Goal: Information Seeking & Learning: Check status

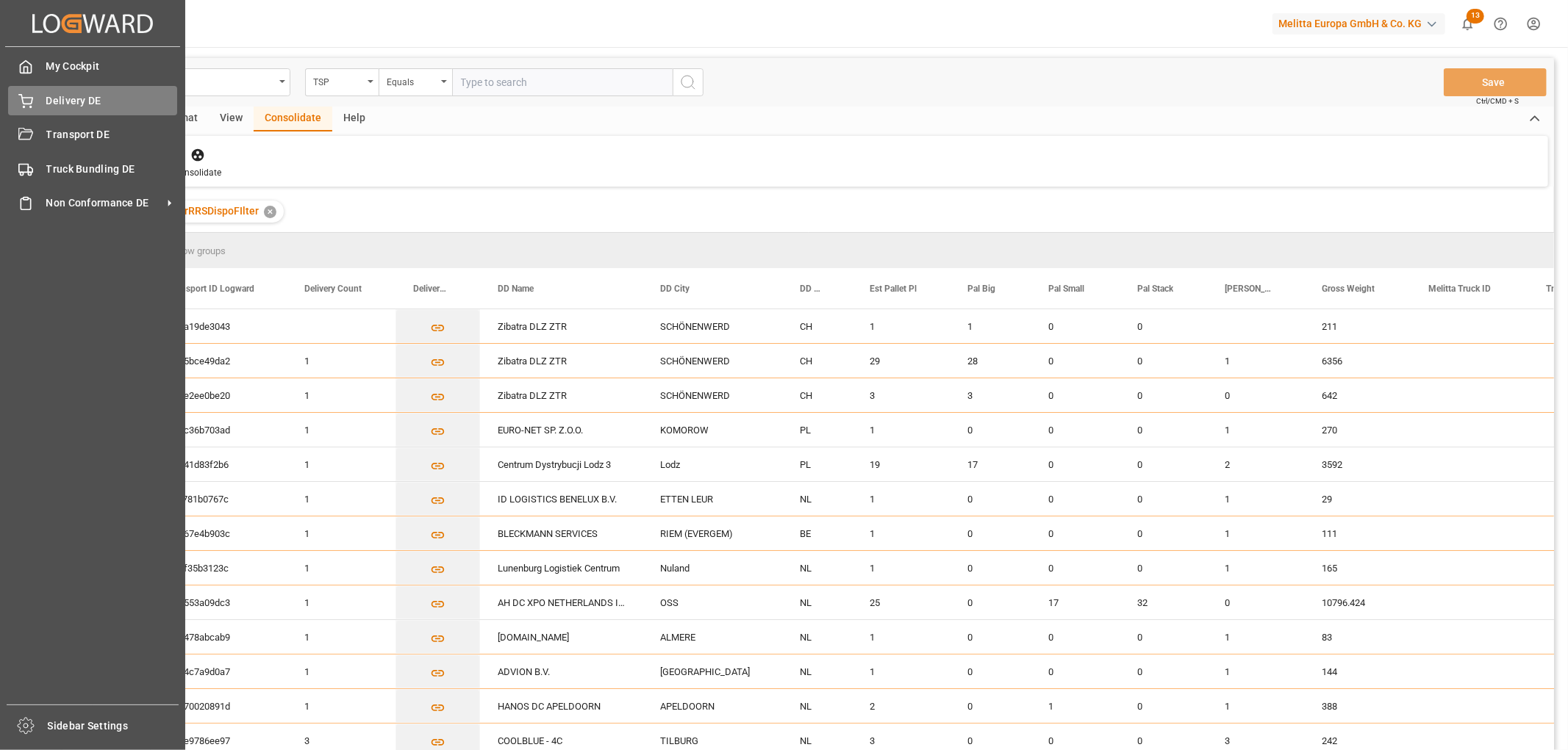
click at [50, 100] on span "Delivery DE" at bounding box center [112, 100] width 132 height 16
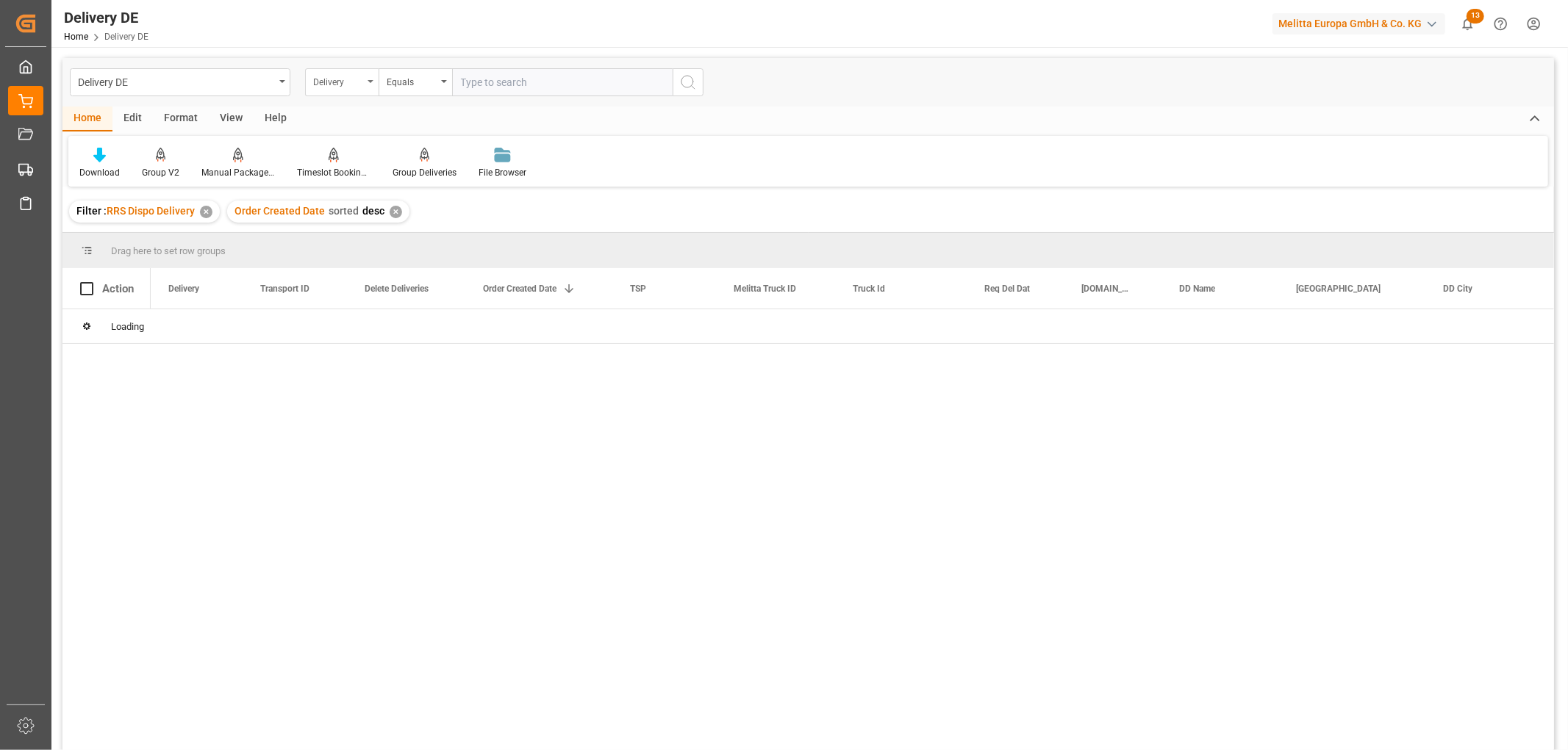
click at [322, 76] on div "Delivery" at bounding box center [338, 80] width 50 height 17
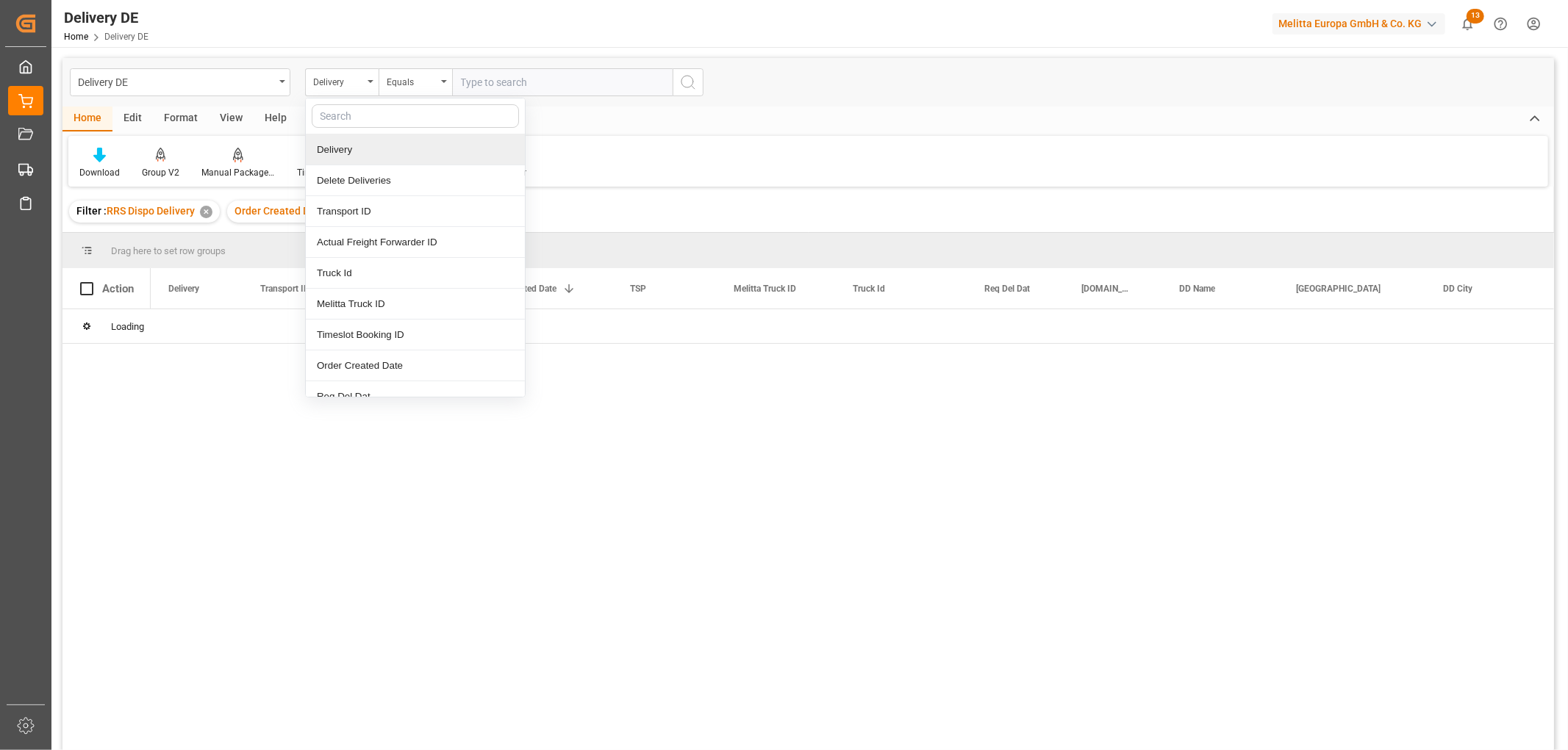
click at [333, 157] on div "Delivery" at bounding box center [416, 150] width 219 height 31
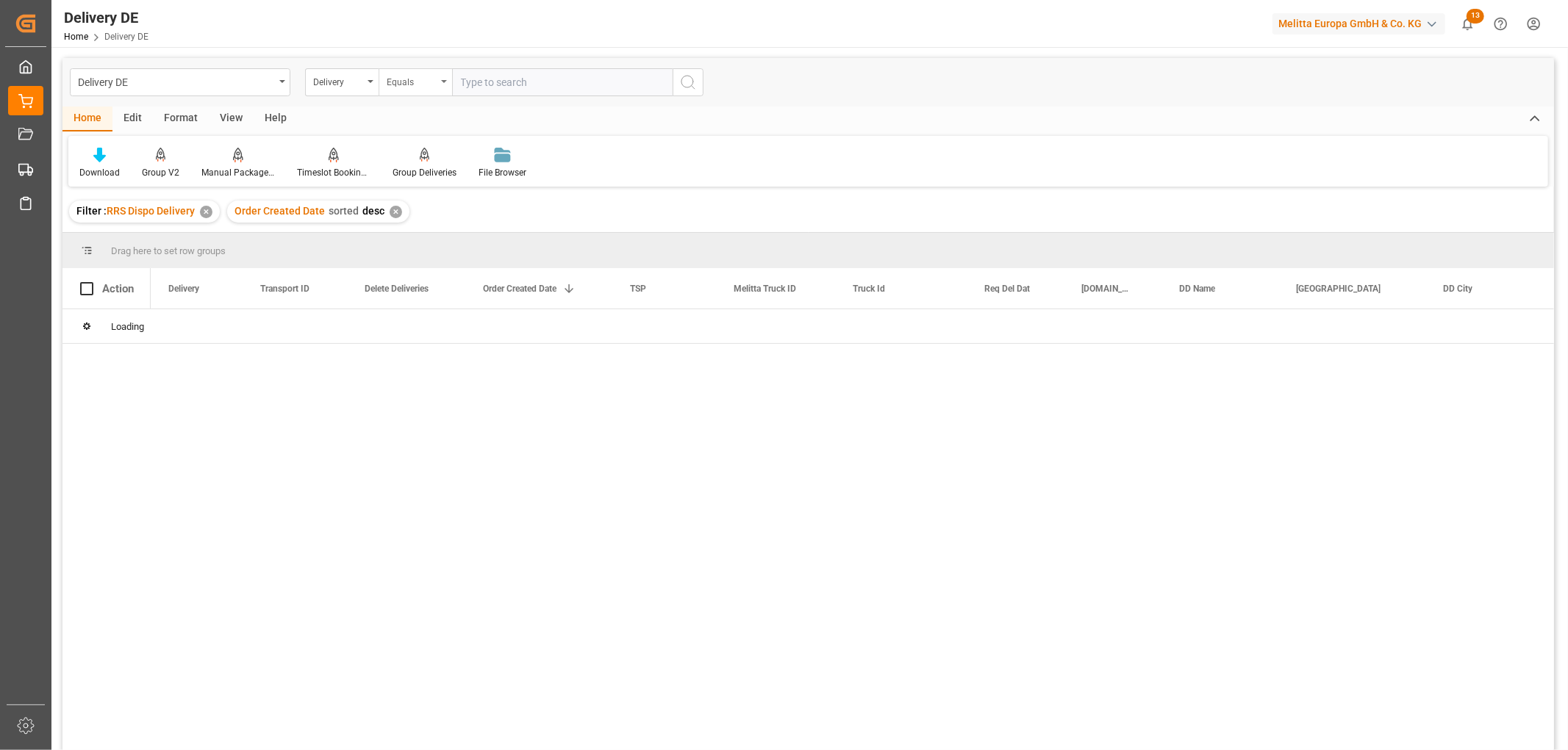
click at [418, 78] on div "Equals" at bounding box center [412, 80] width 50 height 17
click at [412, 239] on div "Starts with" at bounding box center [489, 242] width 219 height 31
click at [478, 78] on input "text" at bounding box center [562, 82] width 220 height 28
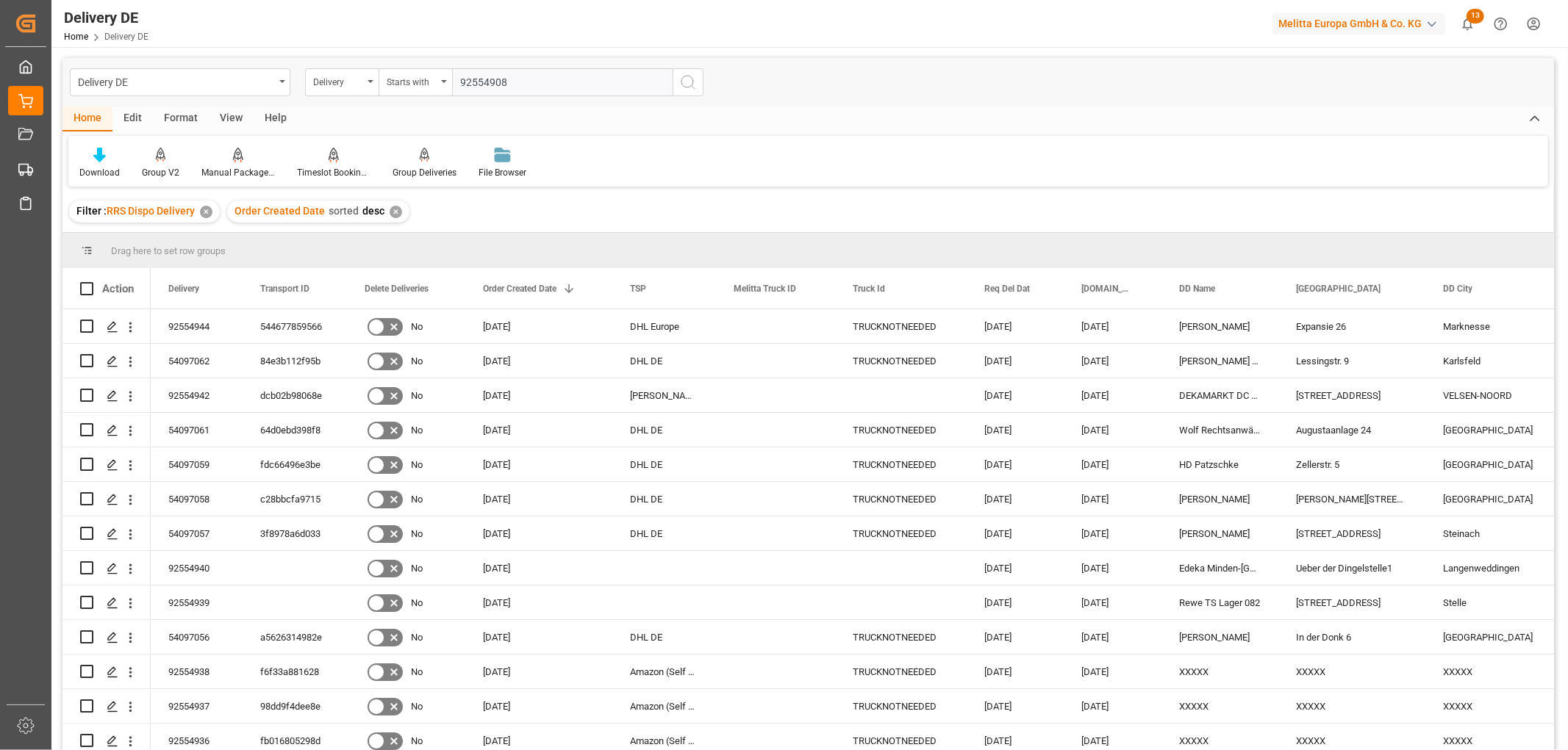
type input "92554908"
click at [689, 86] on icon "search button" at bounding box center [688, 82] width 18 height 18
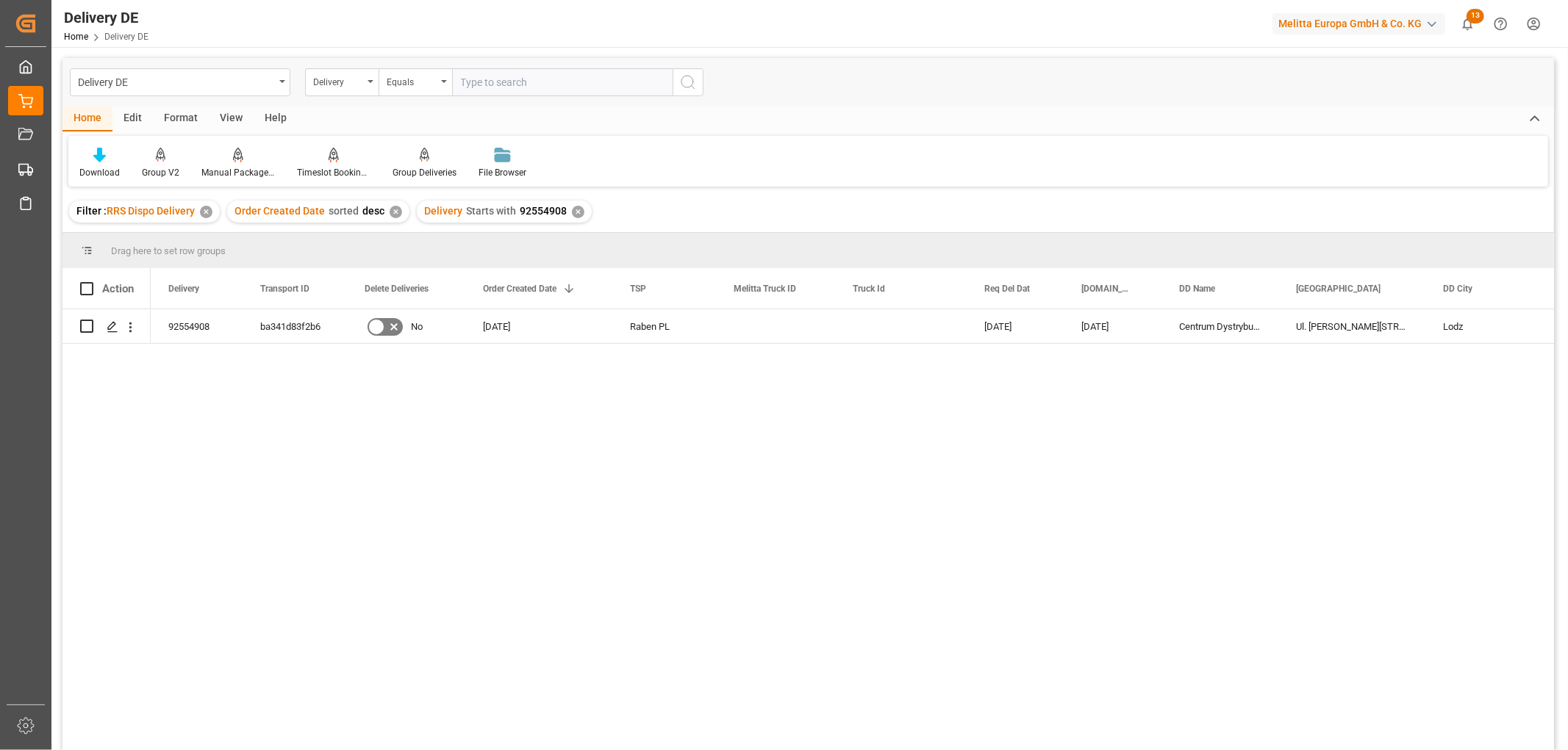
click at [576, 211] on div "✕" at bounding box center [579, 212] width 13 height 13
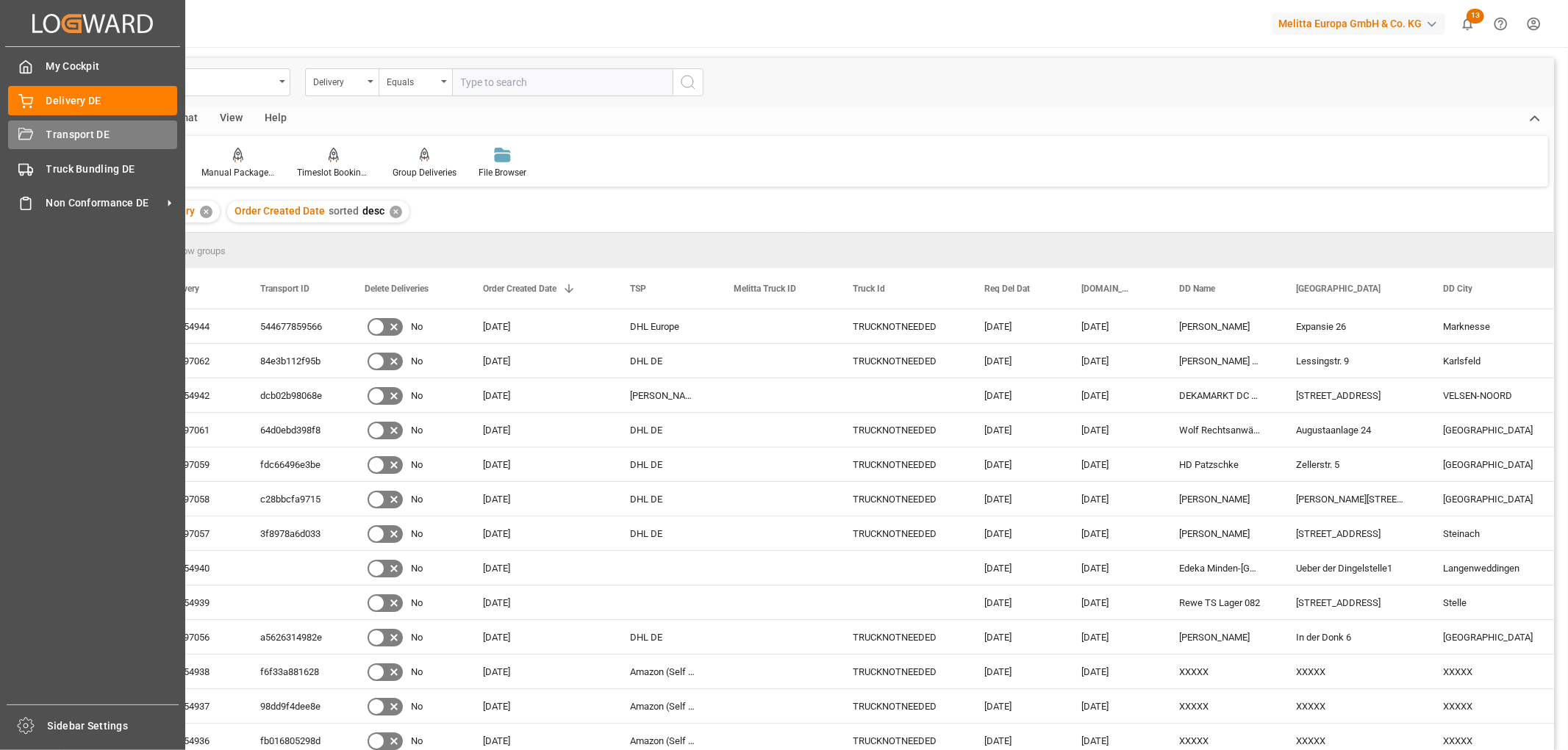
click at [83, 136] on span "Transport DE" at bounding box center [112, 135] width 132 height 16
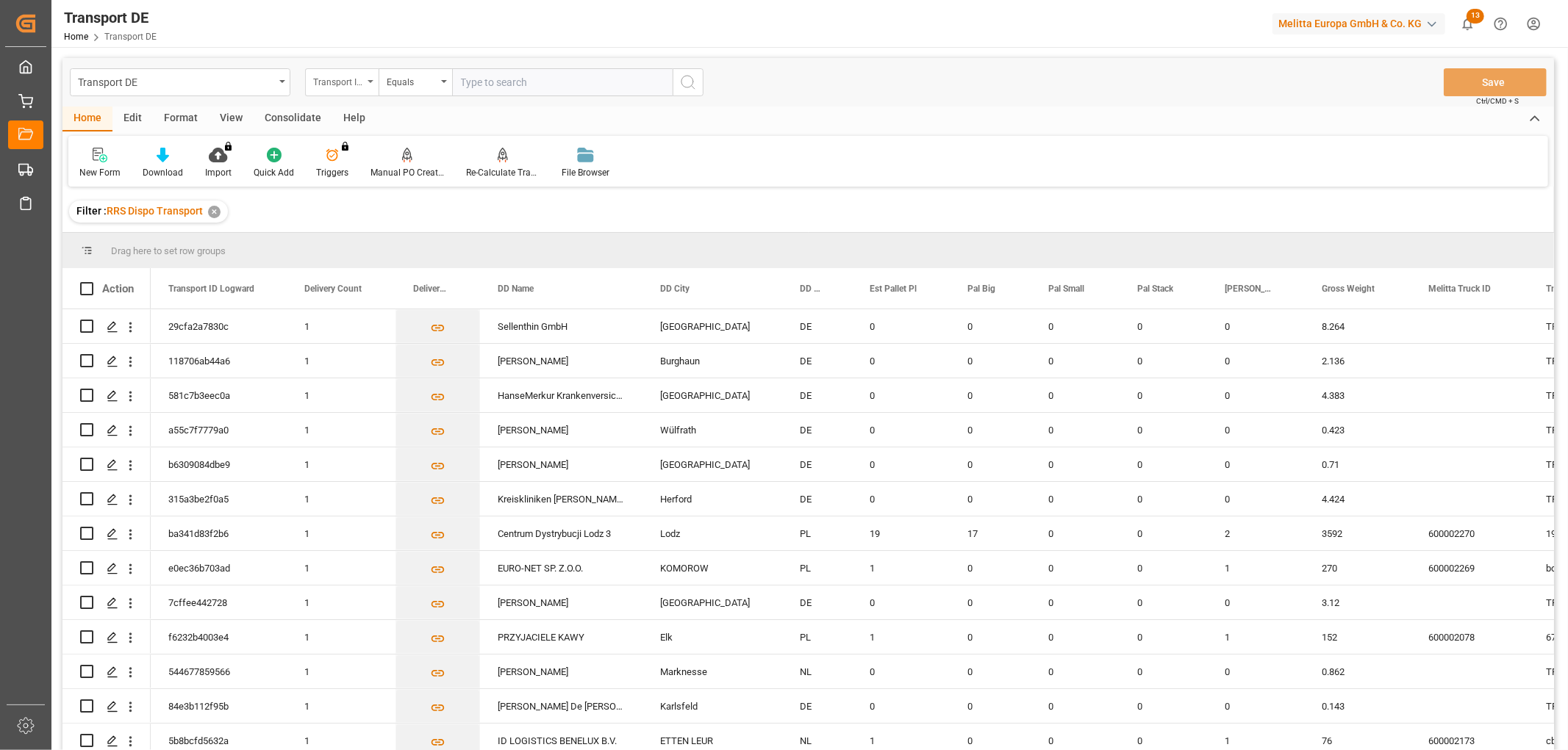
click at [343, 78] on div "Transport ID Logward" at bounding box center [338, 80] width 50 height 17
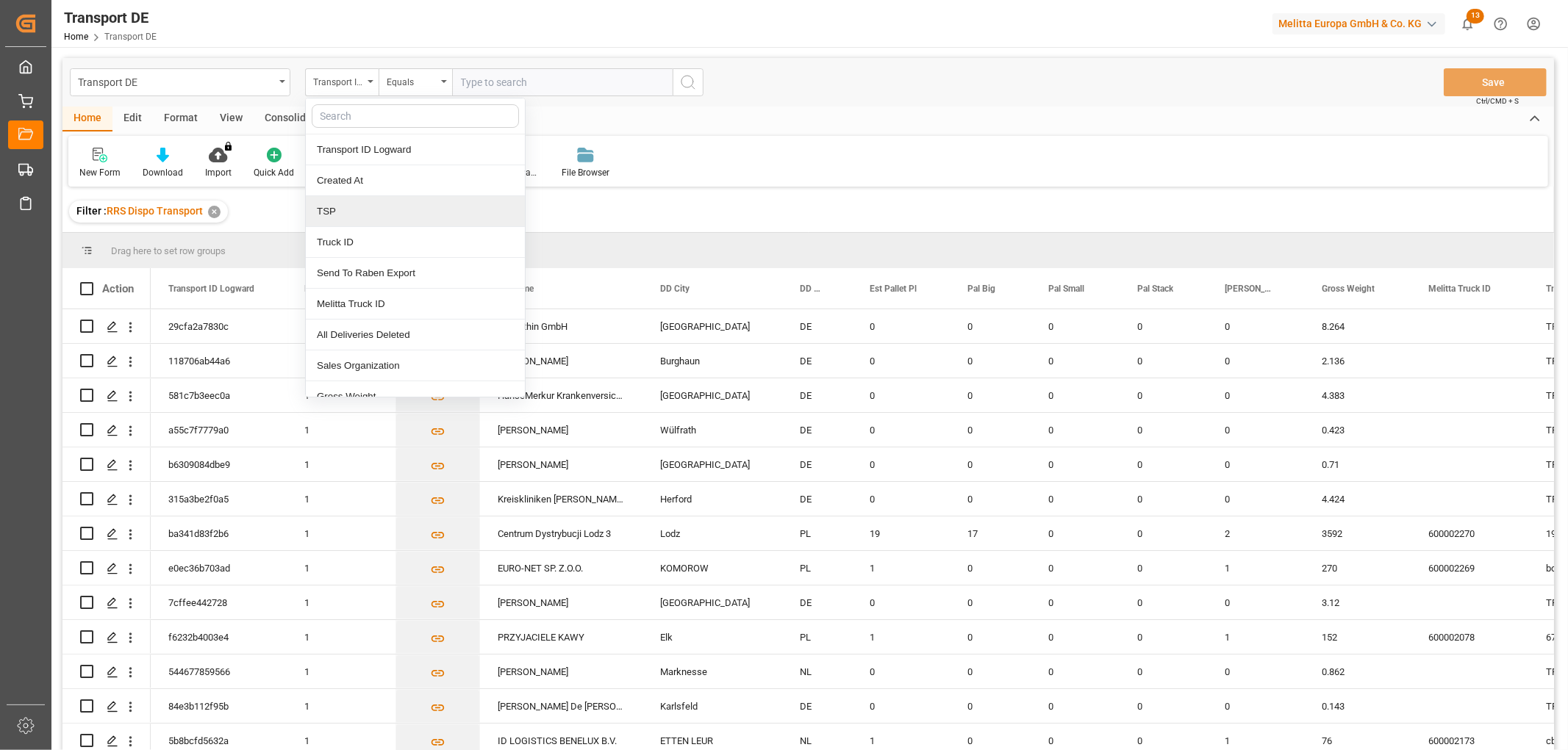
click at [331, 215] on div "TSP" at bounding box center [416, 212] width 219 height 31
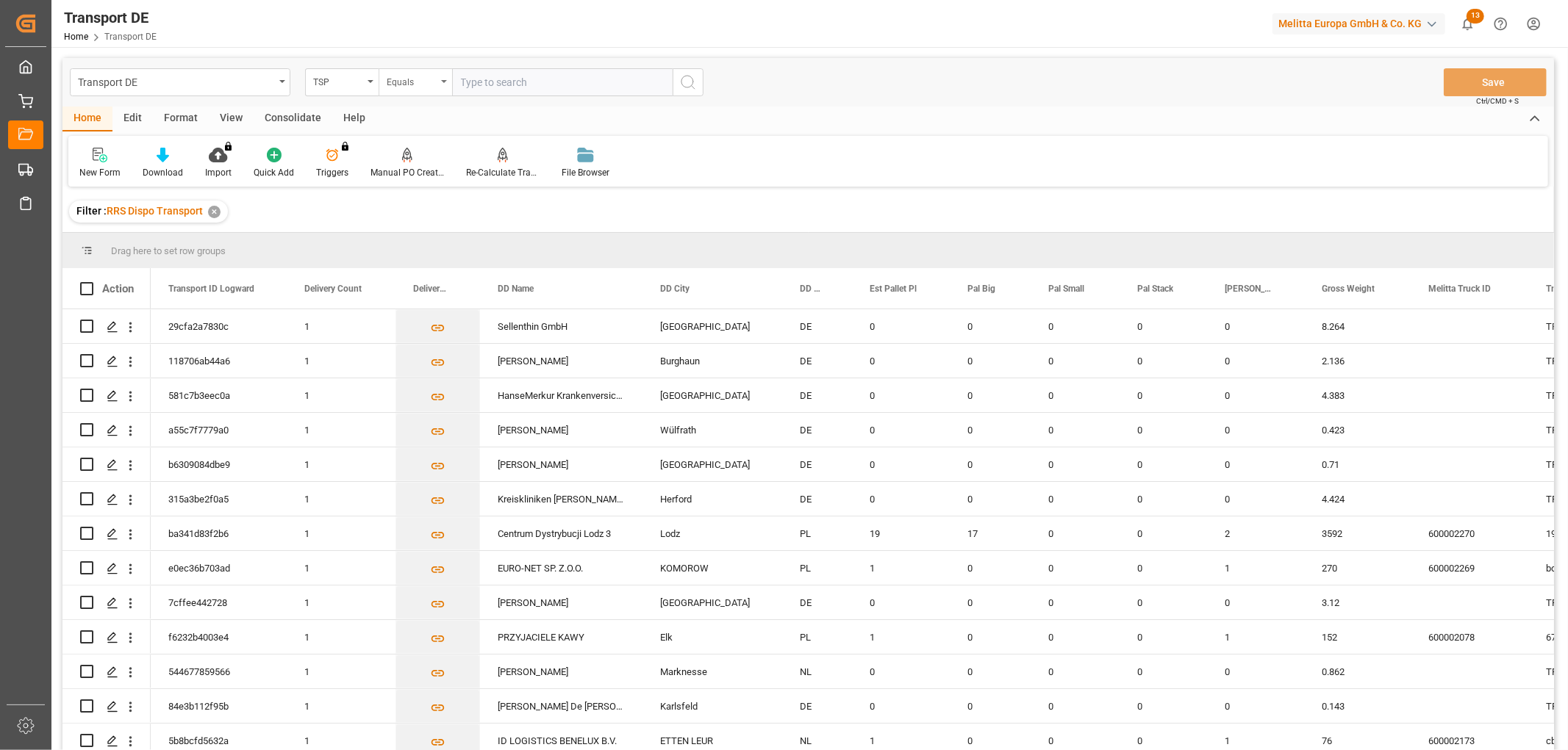
click at [405, 86] on div "Equals" at bounding box center [412, 80] width 50 height 17
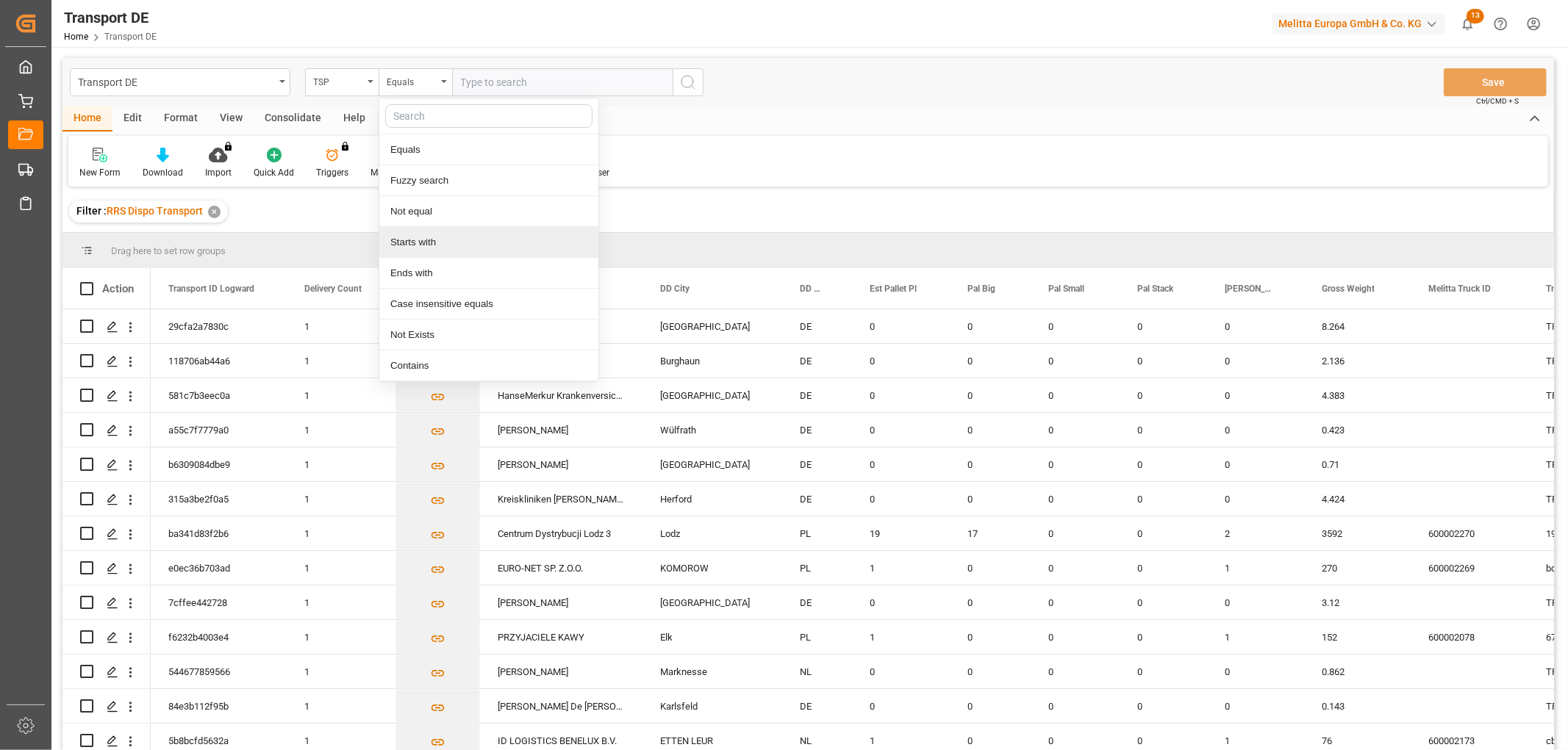
click at [395, 238] on div "Starts with" at bounding box center [489, 242] width 219 height 31
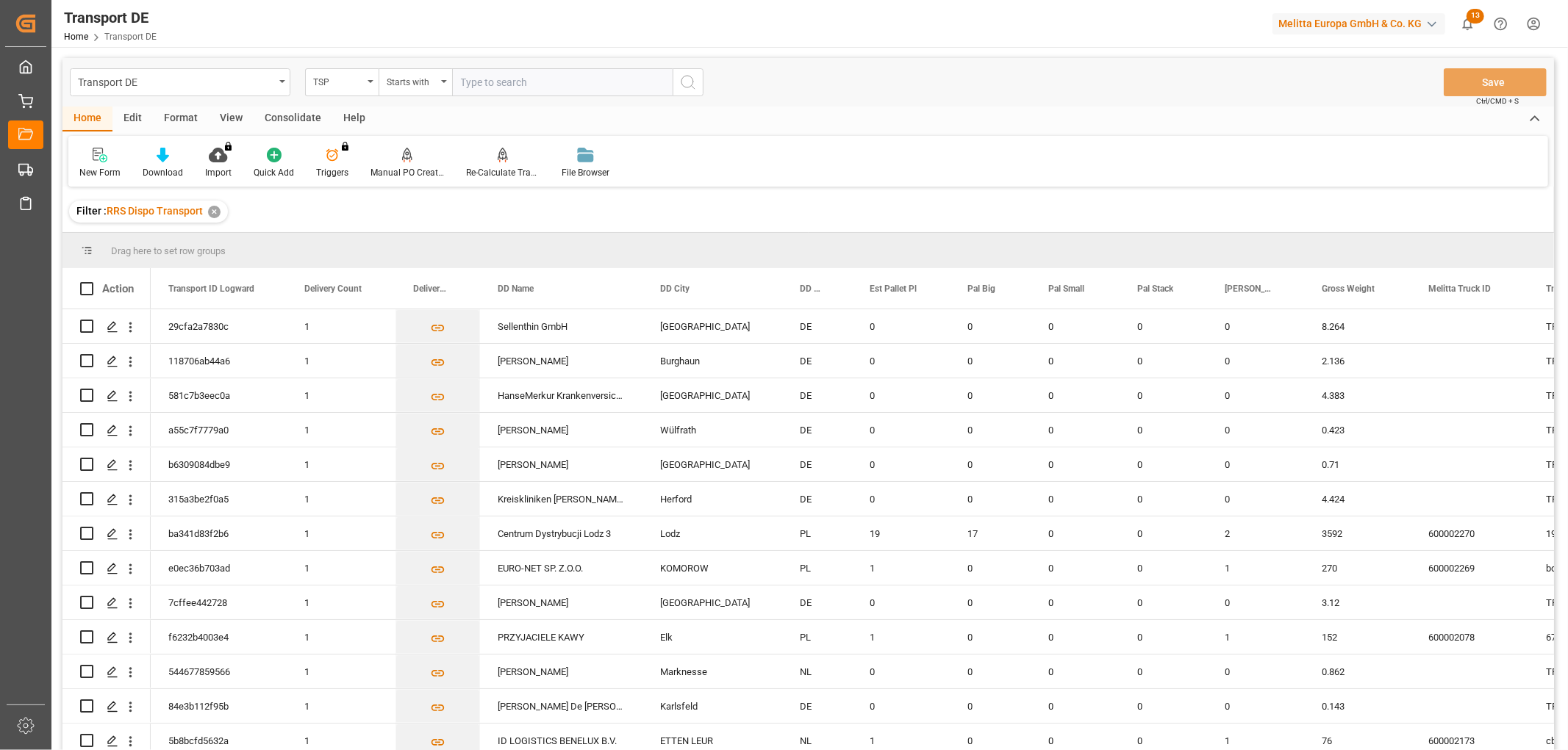
click at [482, 76] on input "text" at bounding box center [562, 82] width 220 height 28
type input "Self pickup DE"
click at [687, 81] on icon "search button" at bounding box center [688, 82] width 18 height 18
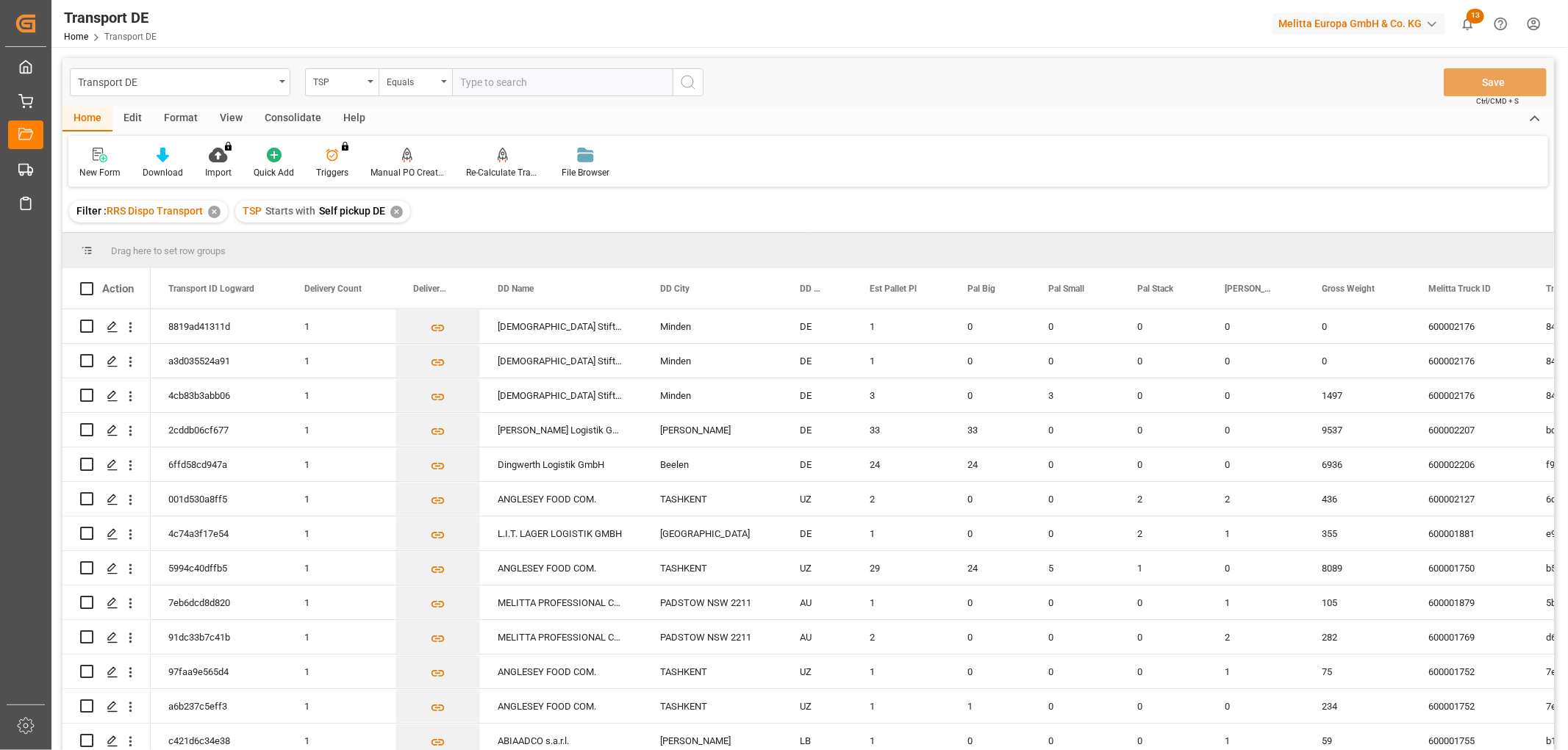
click at [270, 114] on div "Consolidate" at bounding box center [292, 119] width 78 height 25
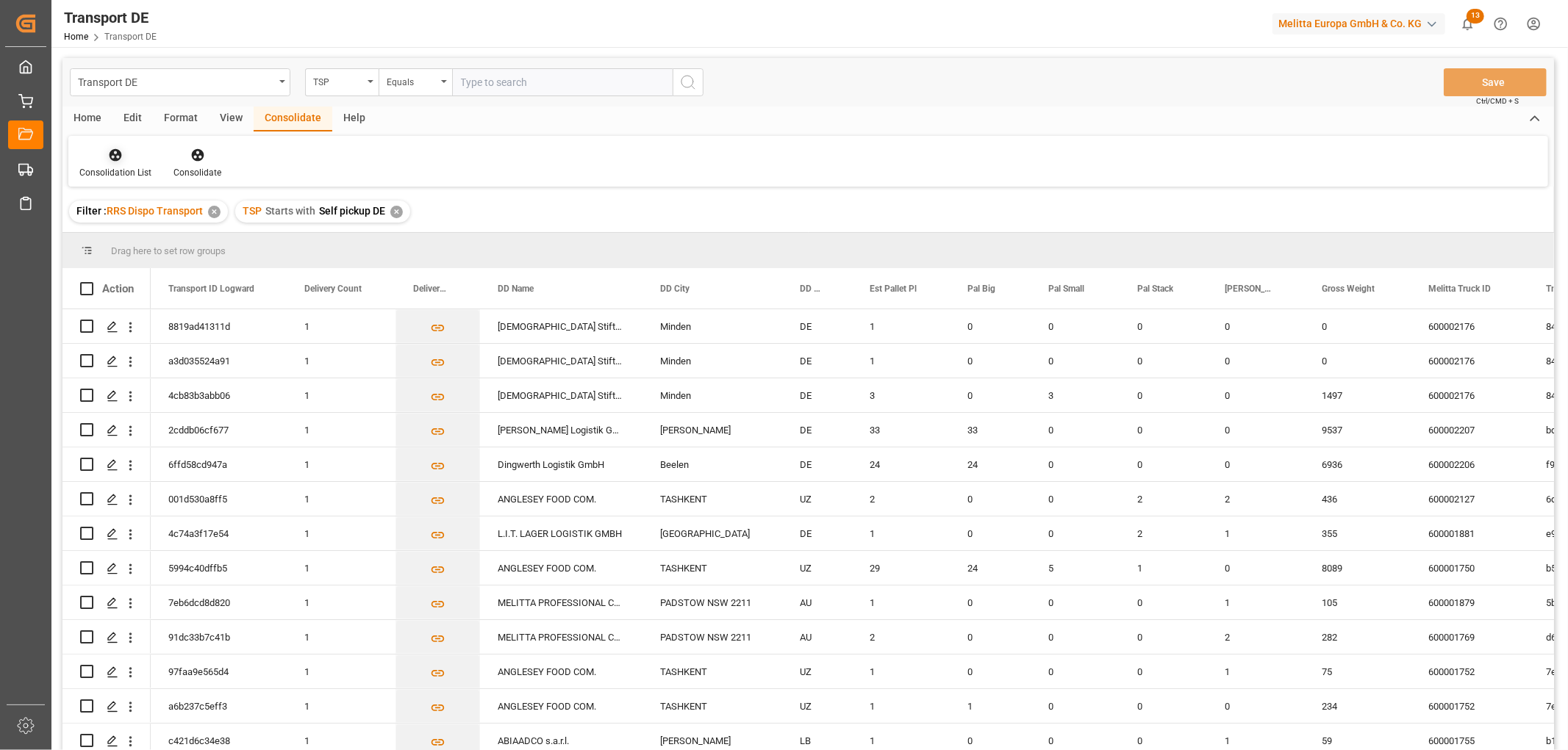
click at [114, 158] on icon at bounding box center [116, 156] width 13 height 13
click at [122, 239] on div "Truck Bundling RRS Dispo National" at bounding box center [172, 238] width 163 height 16
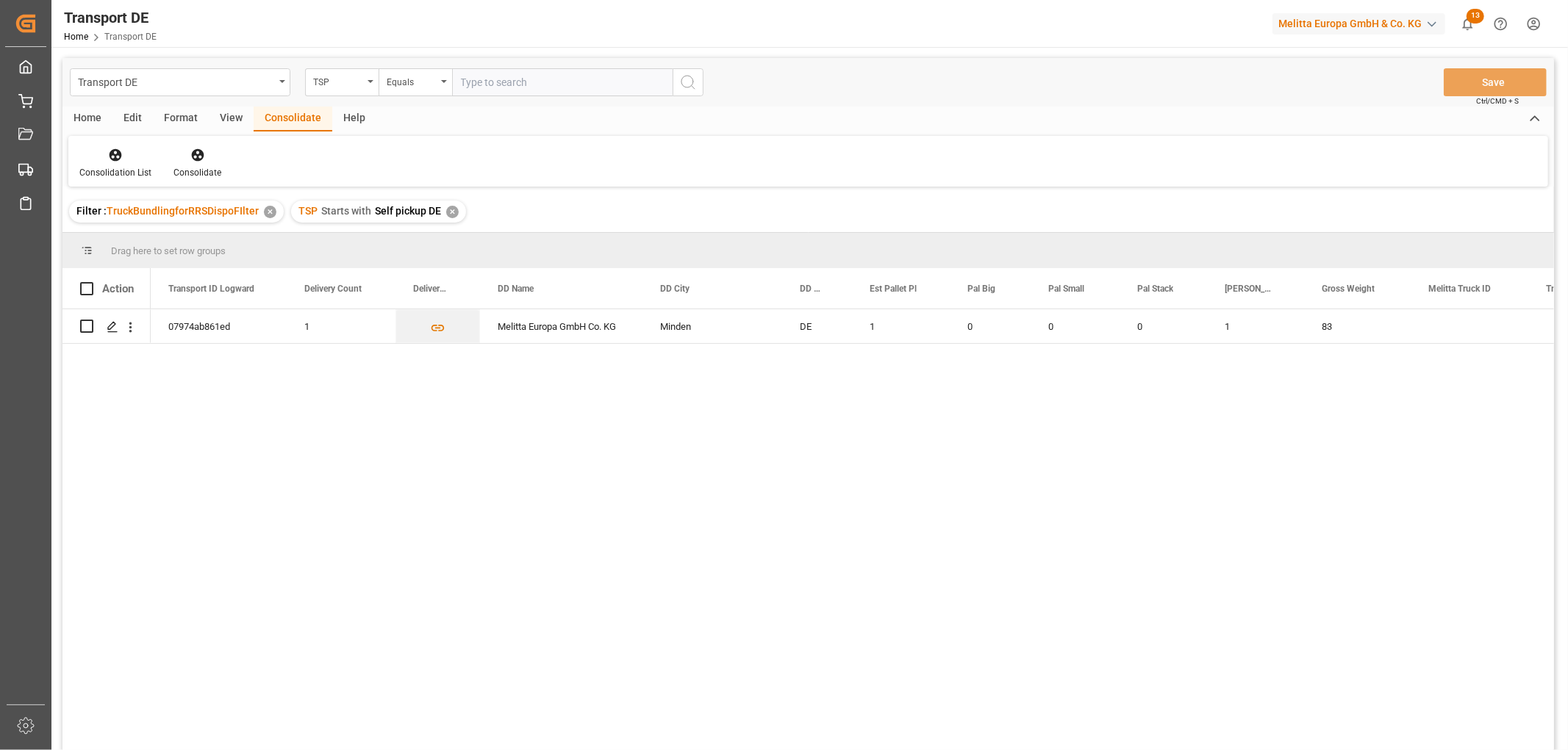
click at [449, 216] on div "✕" at bounding box center [453, 212] width 13 height 13
